Goal: Transaction & Acquisition: Purchase product/service

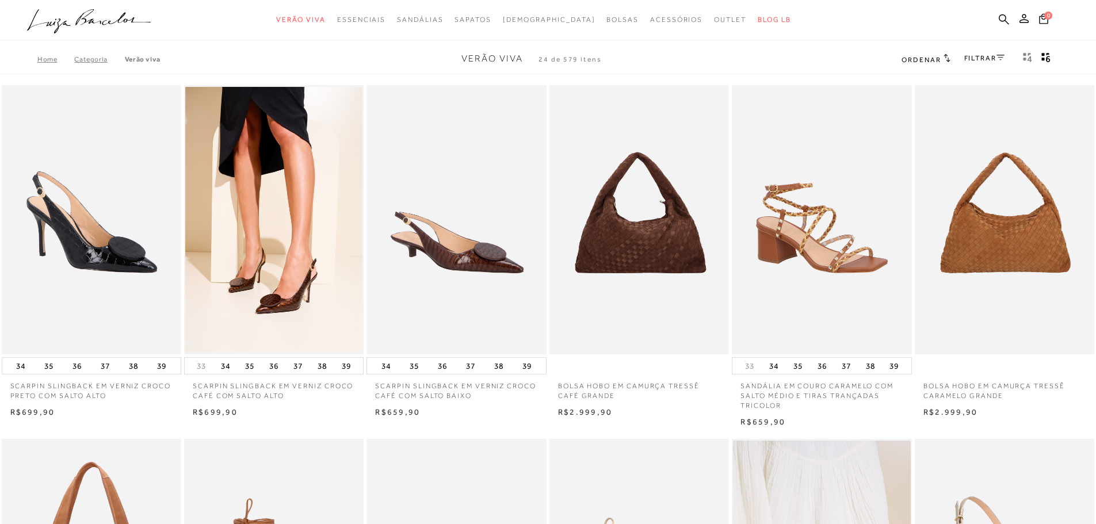
click at [982, 56] on link "FILTRAR" at bounding box center [984, 58] width 40 height 8
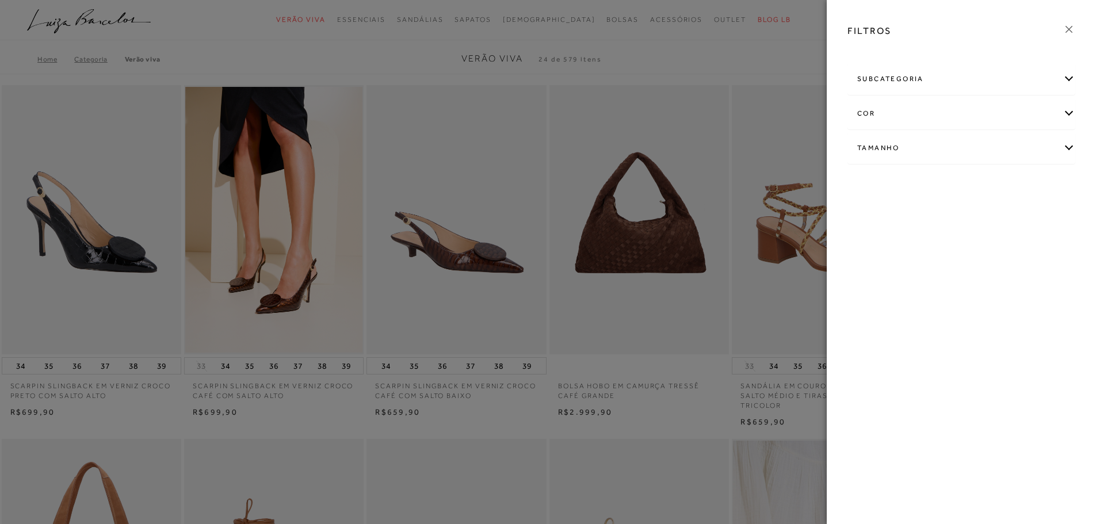
click at [904, 110] on div "cor" at bounding box center [961, 113] width 227 height 30
click at [963, 182] on span "BRANCO" at bounding box center [961, 181] width 39 height 9
click at [951, 182] on input "BRANCO" at bounding box center [945, 183] width 12 height 12
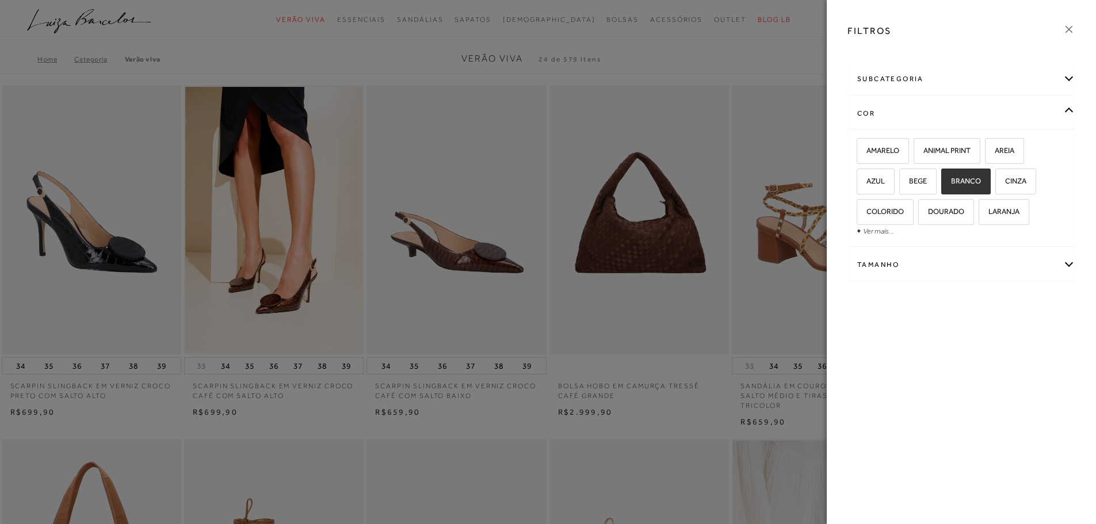
checkbox input "true"
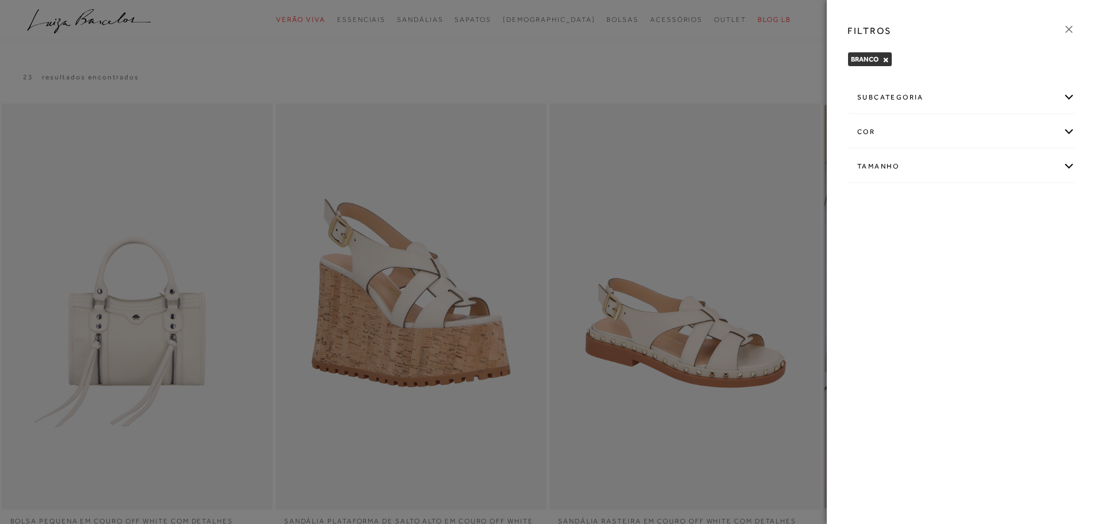
click at [719, 72] on div at bounding box center [548, 262] width 1096 height 524
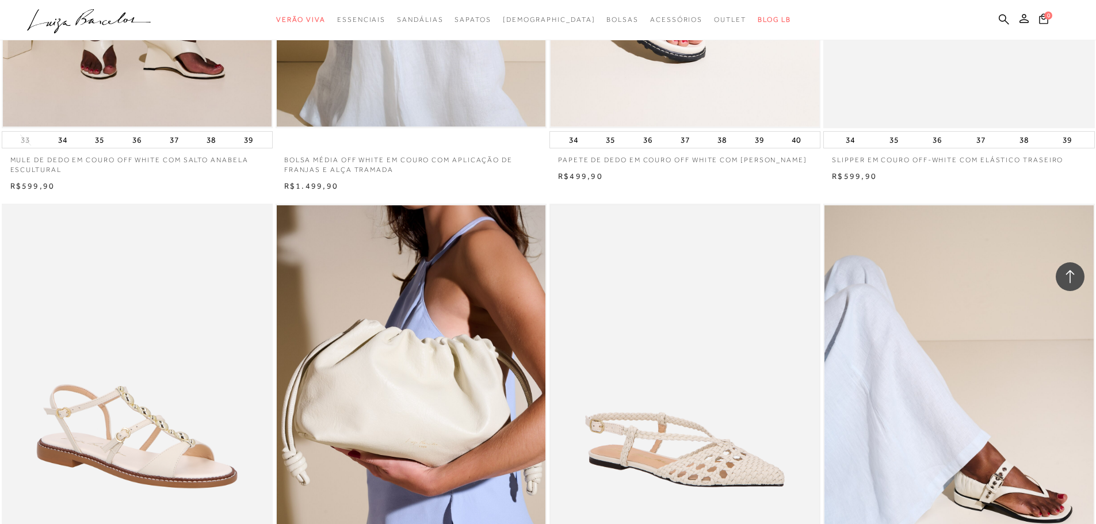
scroll to position [1208, 0]
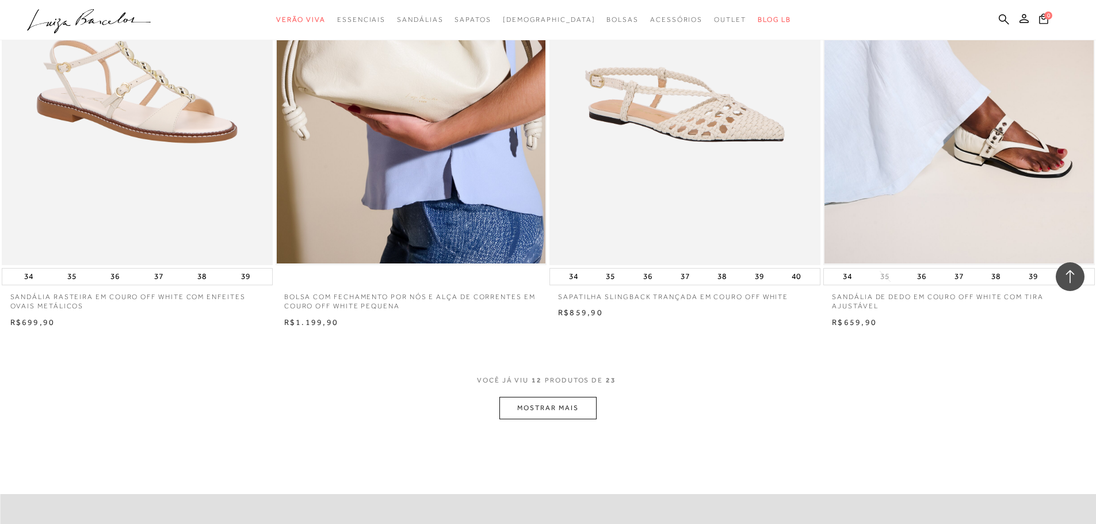
click at [564, 410] on button "MOSTRAR MAIS" at bounding box center [547, 408] width 97 height 22
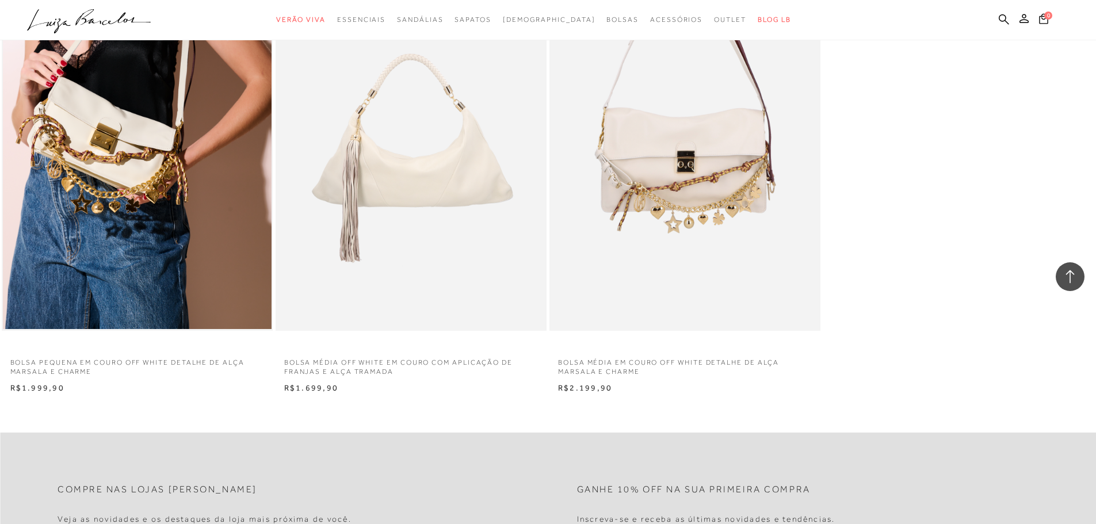
scroll to position [2579, 0]
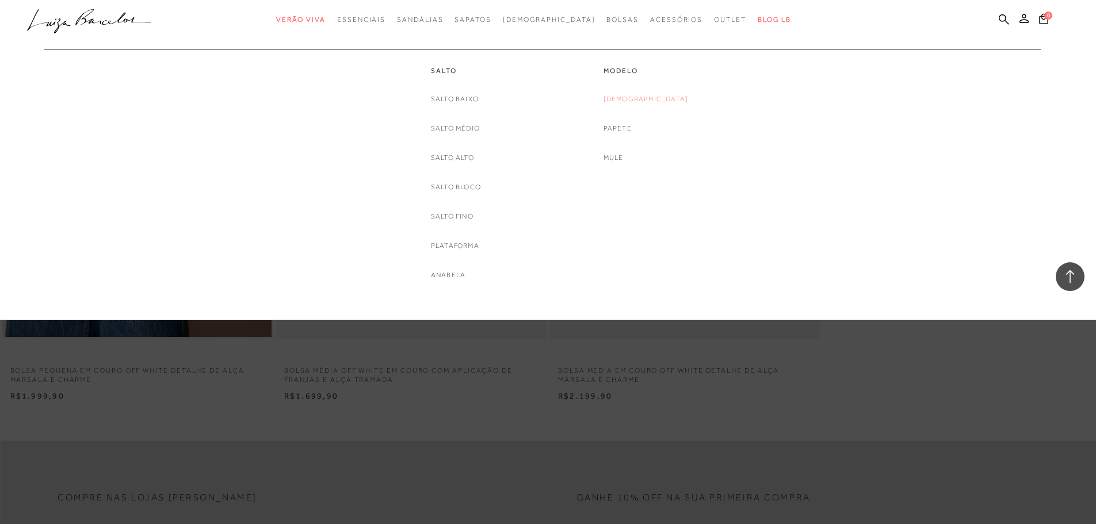
click at [648, 101] on link "[DEMOGRAPHIC_DATA]" at bounding box center [645, 99] width 85 height 12
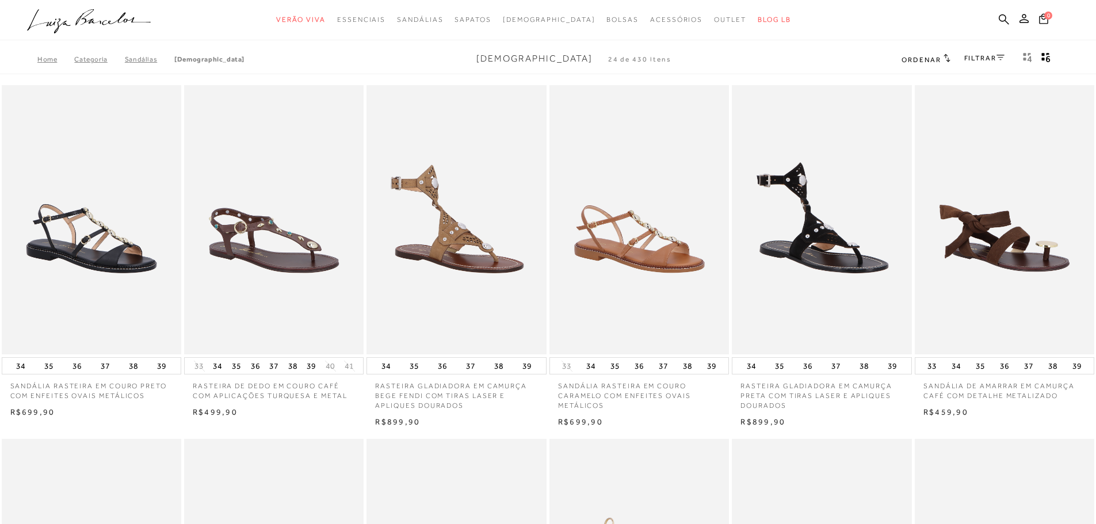
click at [985, 56] on link "FILTRAR" at bounding box center [984, 58] width 40 height 8
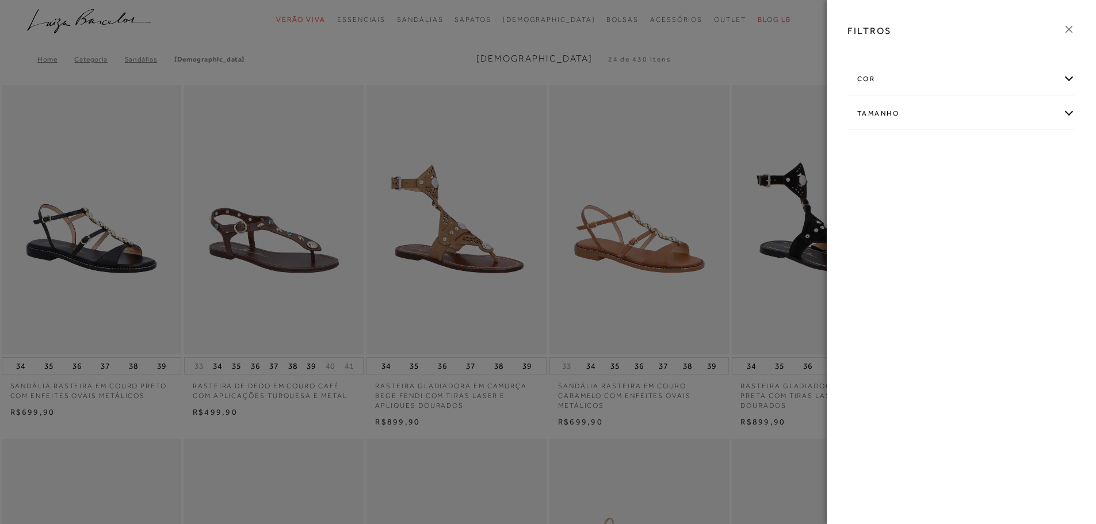
click at [887, 79] on div "cor" at bounding box center [961, 79] width 227 height 30
click at [906, 151] on label "BRANCO" at bounding box center [881, 147] width 48 height 25
click at [866, 151] on input "BRANCO" at bounding box center [861, 149] width 12 height 12
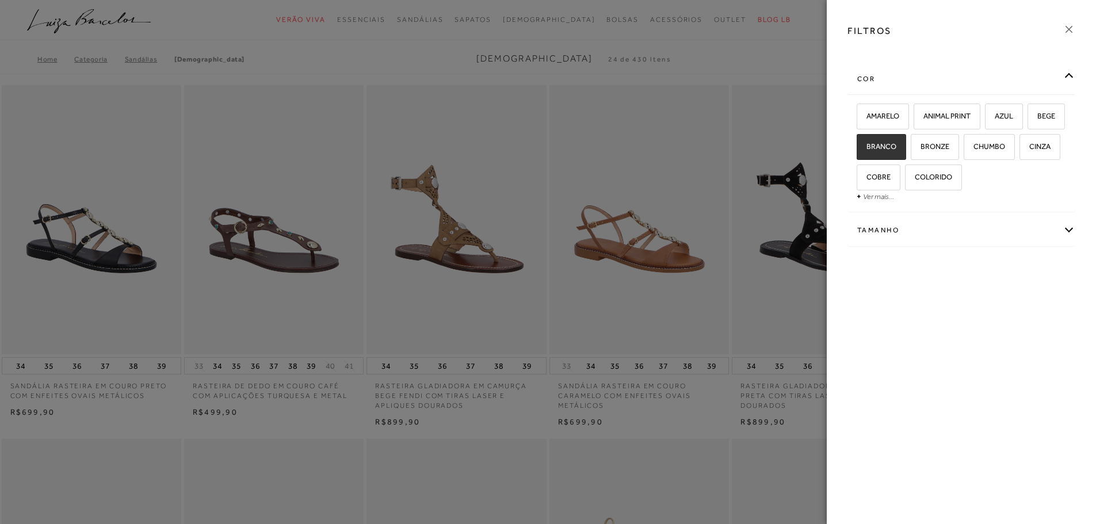
checkbox input "true"
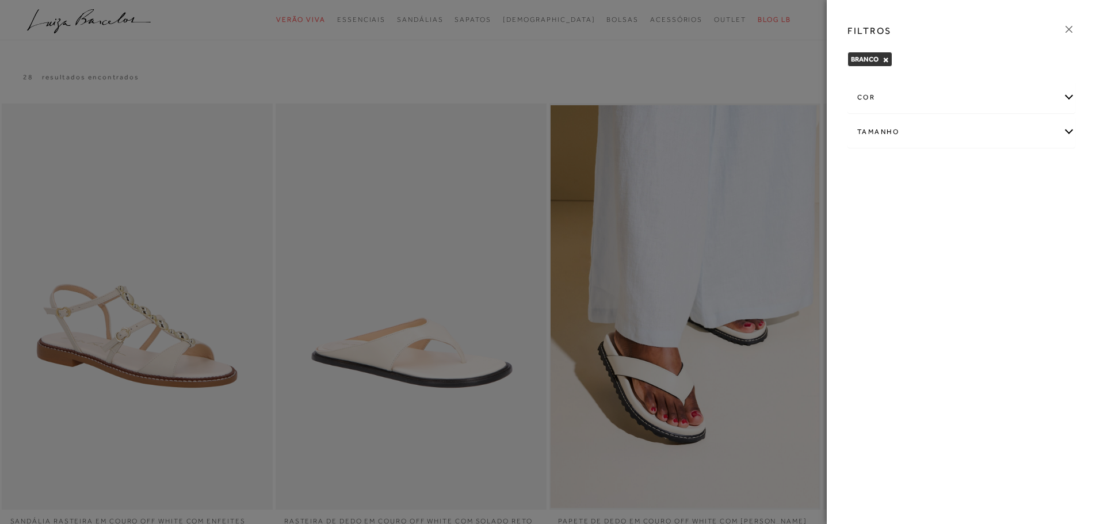
click at [721, 52] on div at bounding box center [548, 262] width 1096 height 524
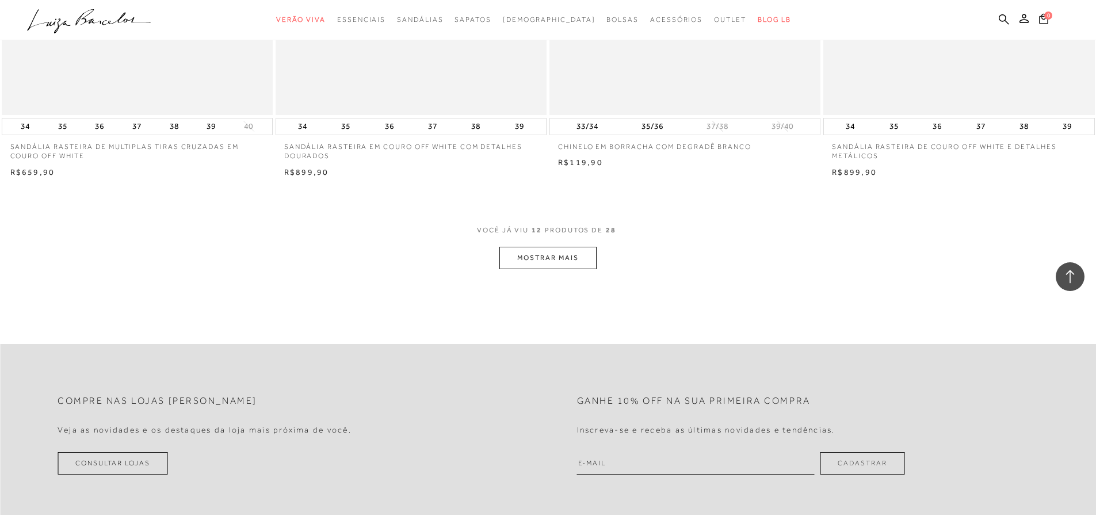
scroll to position [1381, 0]
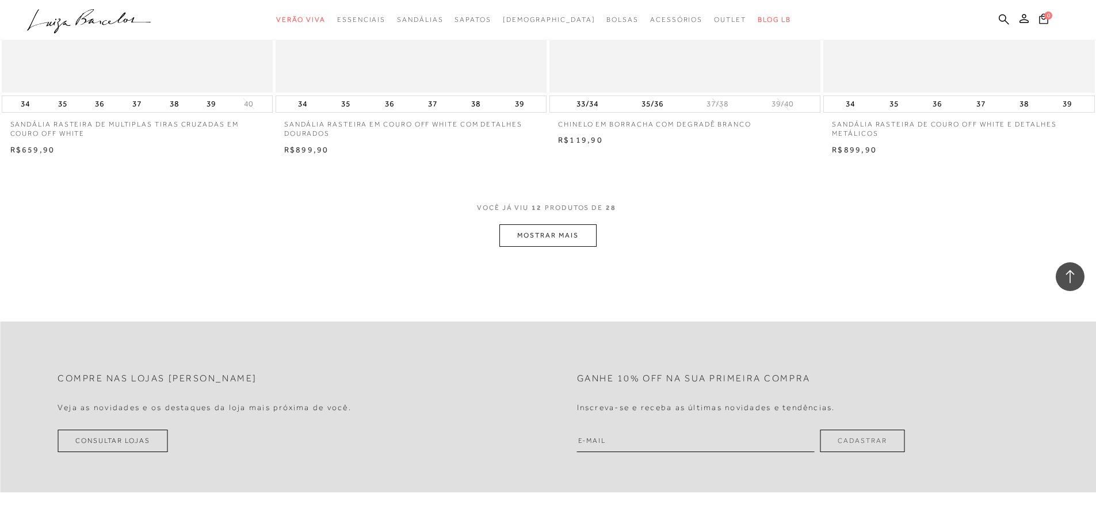
click at [549, 236] on button "MOSTRAR MAIS" at bounding box center [547, 235] width 97 height 22
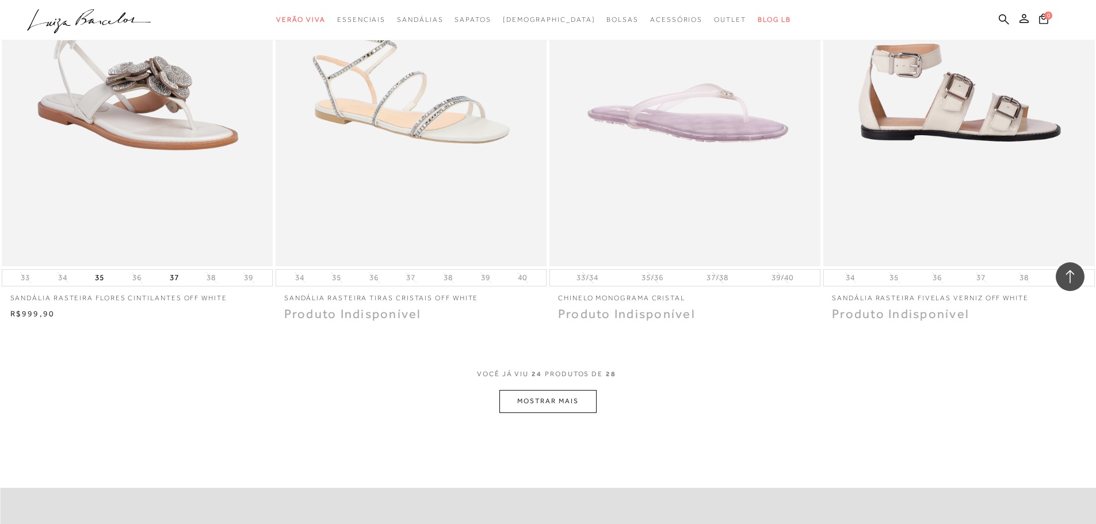
scroll to position [2704, 0]
